Goal: Check status

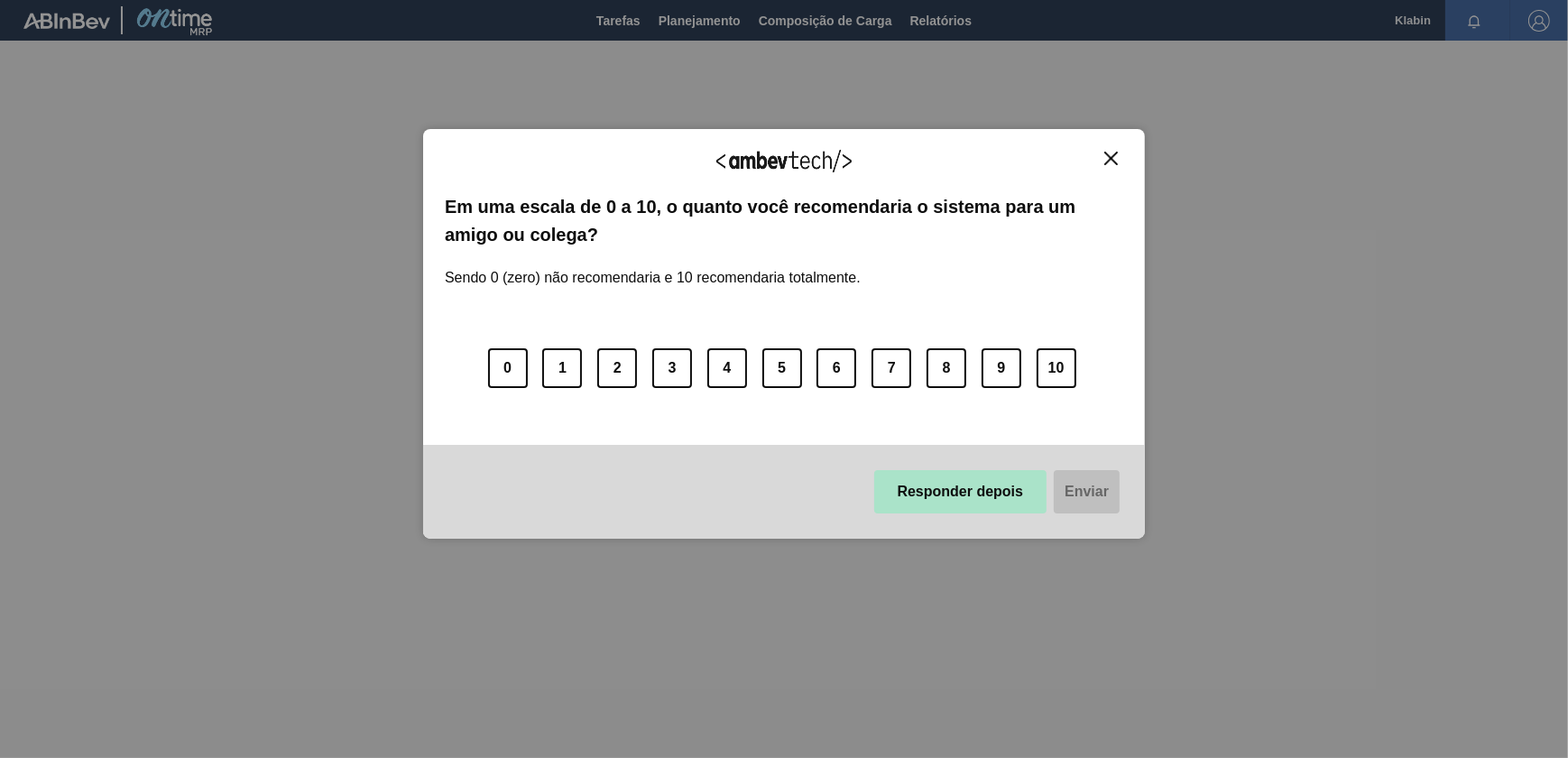
click at [996, 498] on button "Responder depois" at bounding box center [961, 491] width 174 height 44
